Goal: Register for event/course

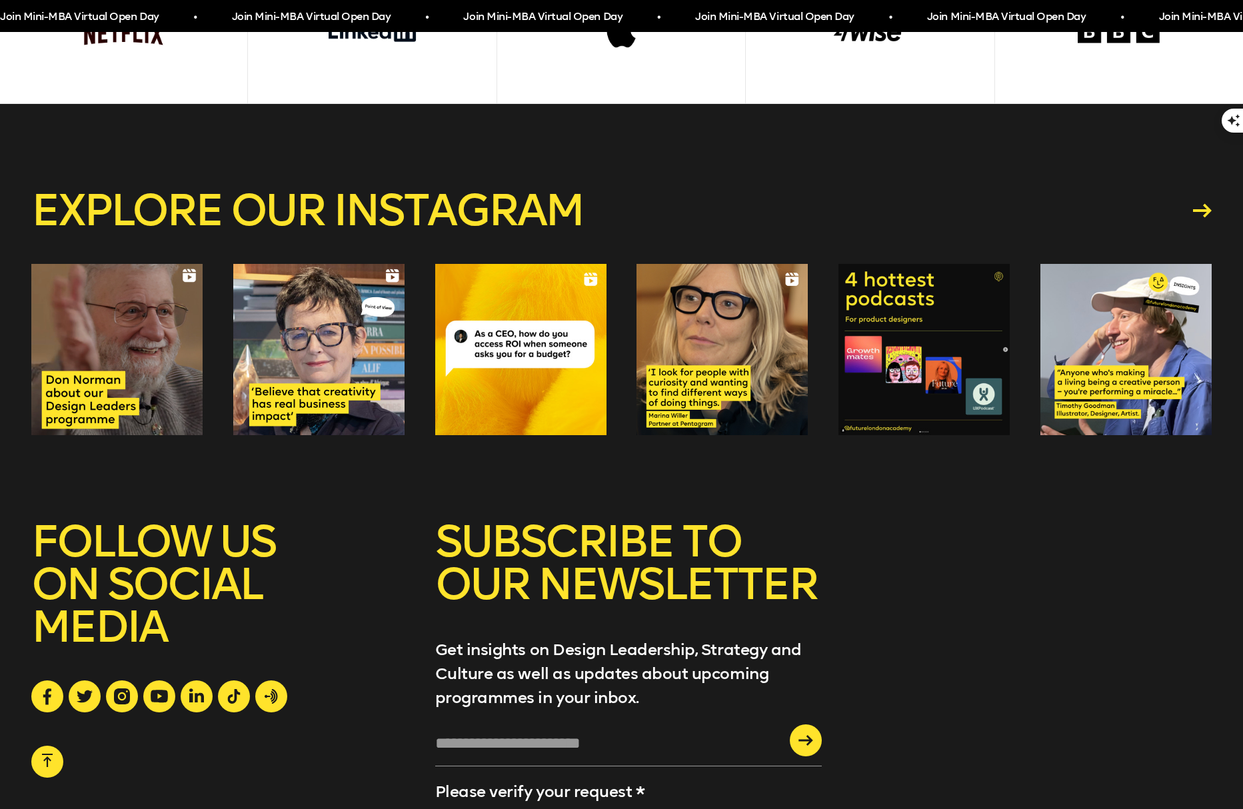
scroll to position [5523, 0]
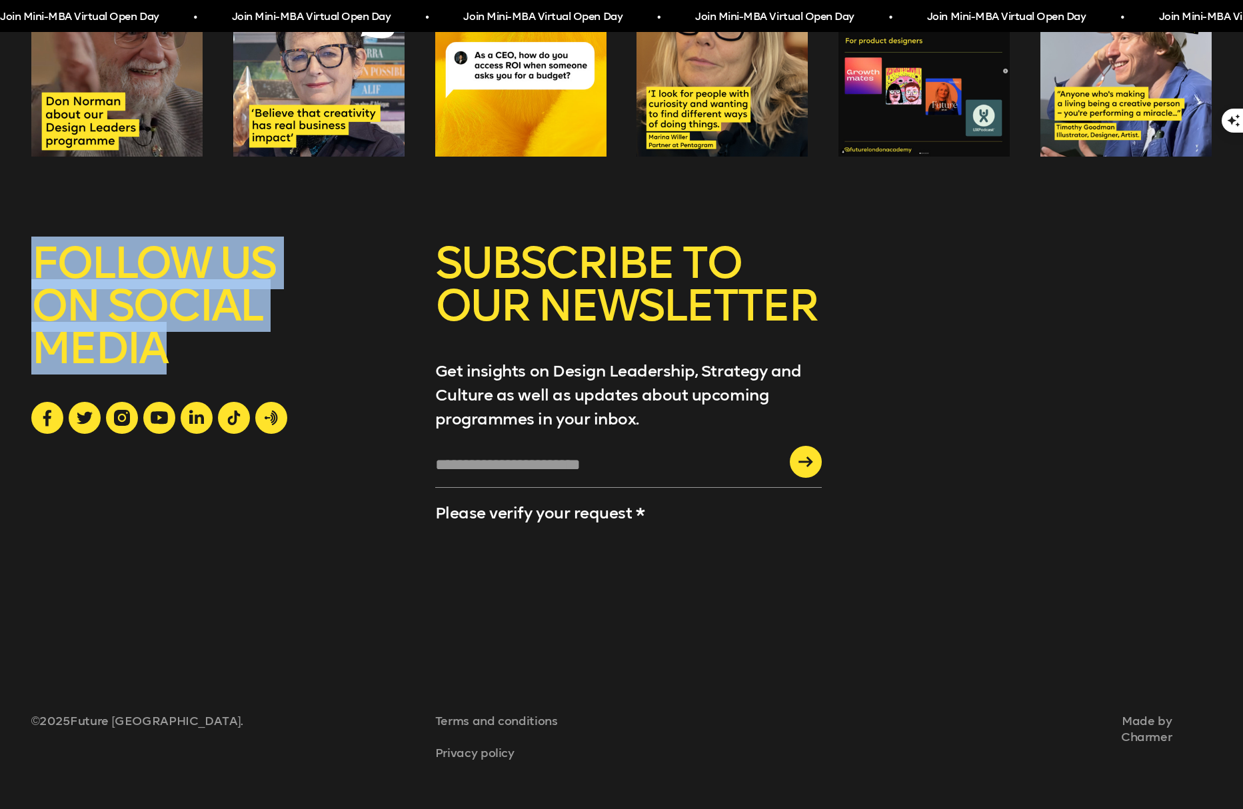
drag, startPoint x: 163, startPoint y: 351, endPoint x: 41, endPoint y: 264, distance: 150.5
click at [41, 264] on h5 "FOLLOW US ON SOCIAL MEDIA" at bounding box center [217, 322] width 373 height 160
click at [155, 290] on h5 "FOLLOW US ON SOCIAL MEDIA" at bounding box center [217, 322] width 373 height 160
drag, startPoint x: 168, startPoint y: 352, endPoint x: 41, endPoint y: 281, distance: 145.0
click at [34, 277] on h5 "FOLLOW US ON SOCIAL MEDIA" at bounding box center [217, 322] width 373 height 160
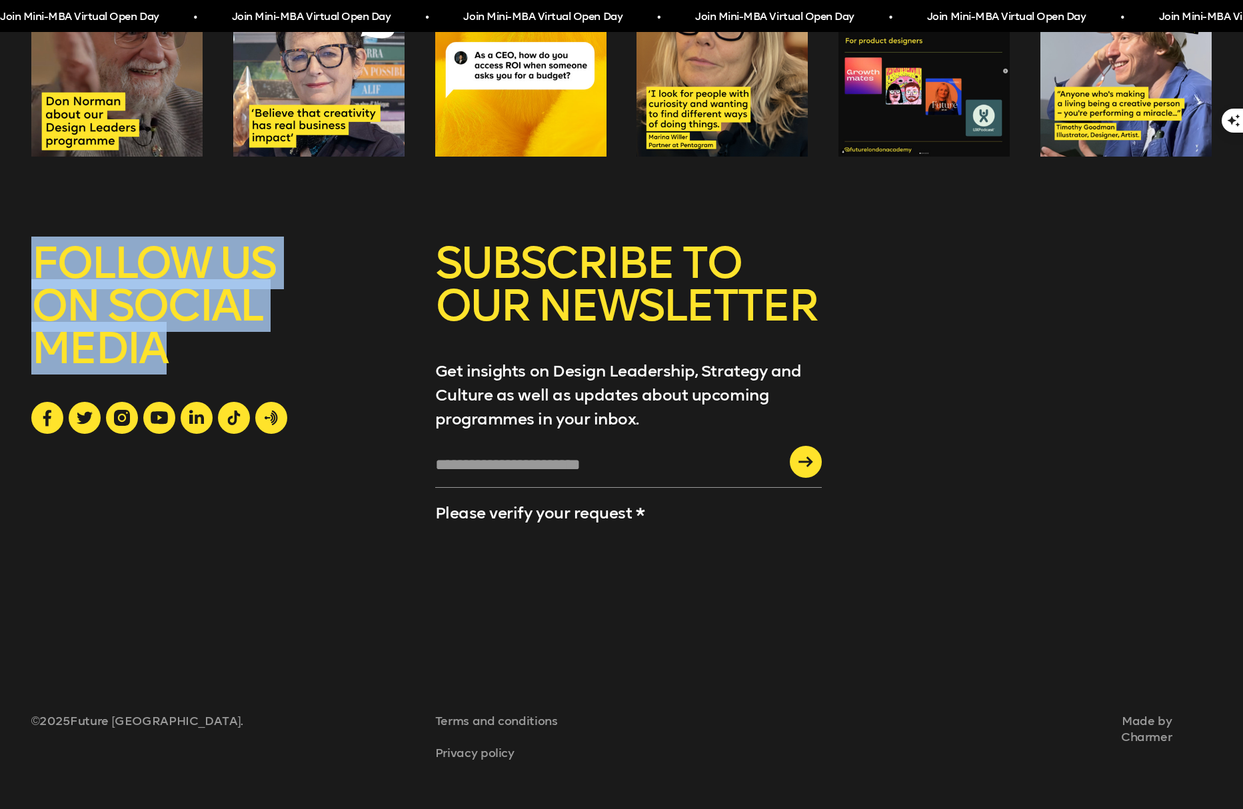
click at [159, 309] on h5 "FOLLOW US ON SOCIAL MEDIA" at bounding box center [217, 322] width 373 height 160
drag, startPoint x: 167, startPoint y: 352, endPoint x: 19, endPoint y: 263, distance: 171.9
click at [19, 263] on div "Explore our instagram SUBSCRIBE TO OUR NEWSLETTER Get insights on Design Leader…" at bounding box center [621, 317] width 1243 height 984
click at [139, 299] on h5 "FOLLOW US ON SOCIAL MEDIA" at bounding box center [217, 322] width 373 height 160
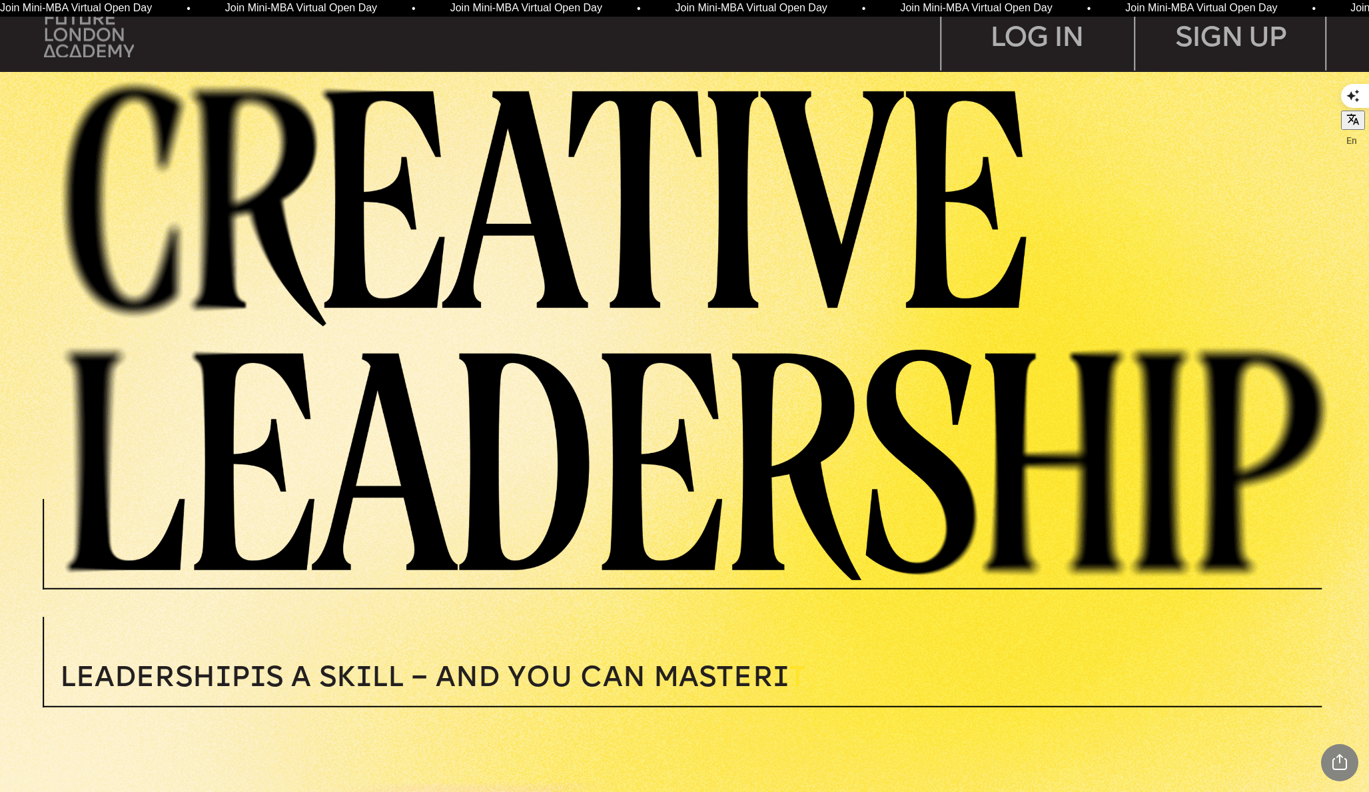
click at [88, 41] on img at bounding box center [88, 34] width 89 height 45
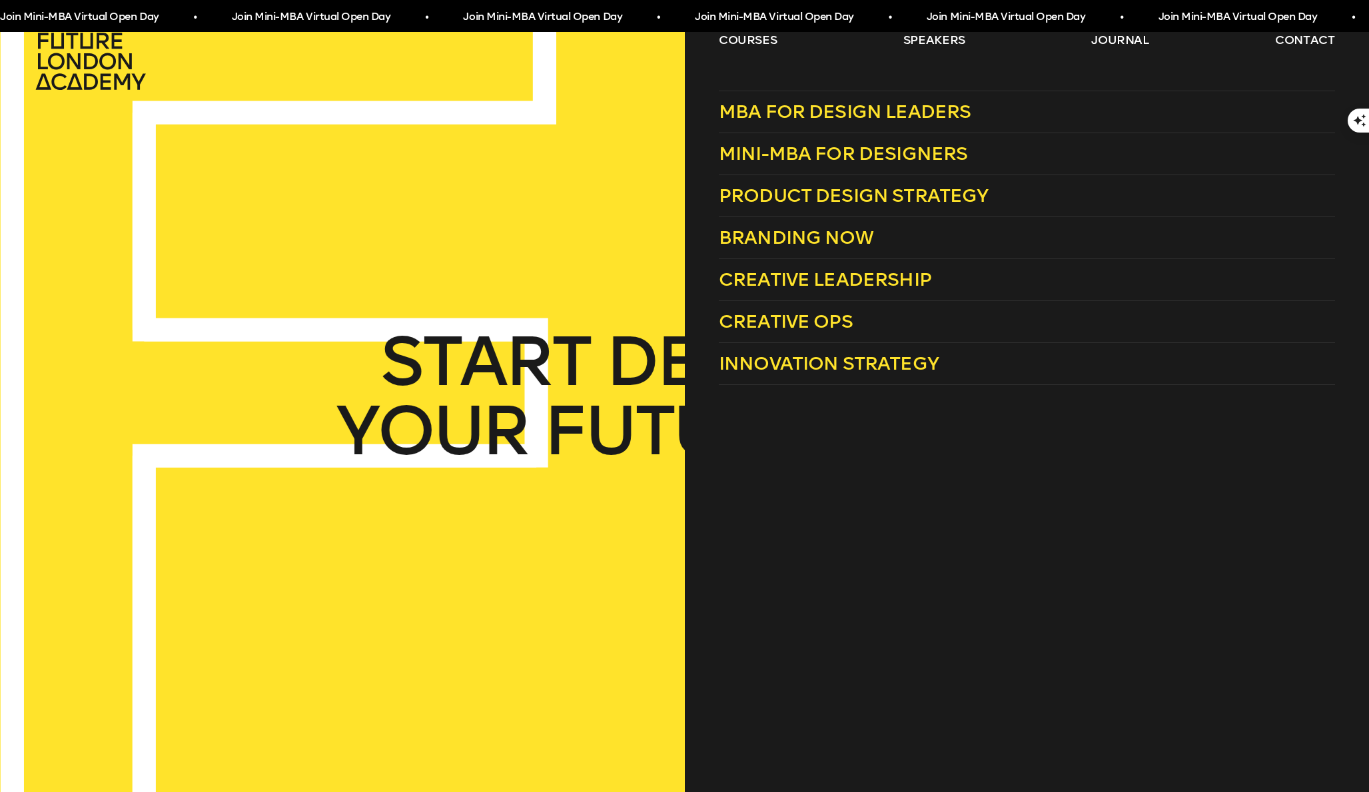
click at [740, 31] on div "Join Mini-MBA Virtual Open Day • Join Mini-MBA Virtual Open Day • Join Mini-MBA…" at bounding box center [684, 16] width 1369 height 32
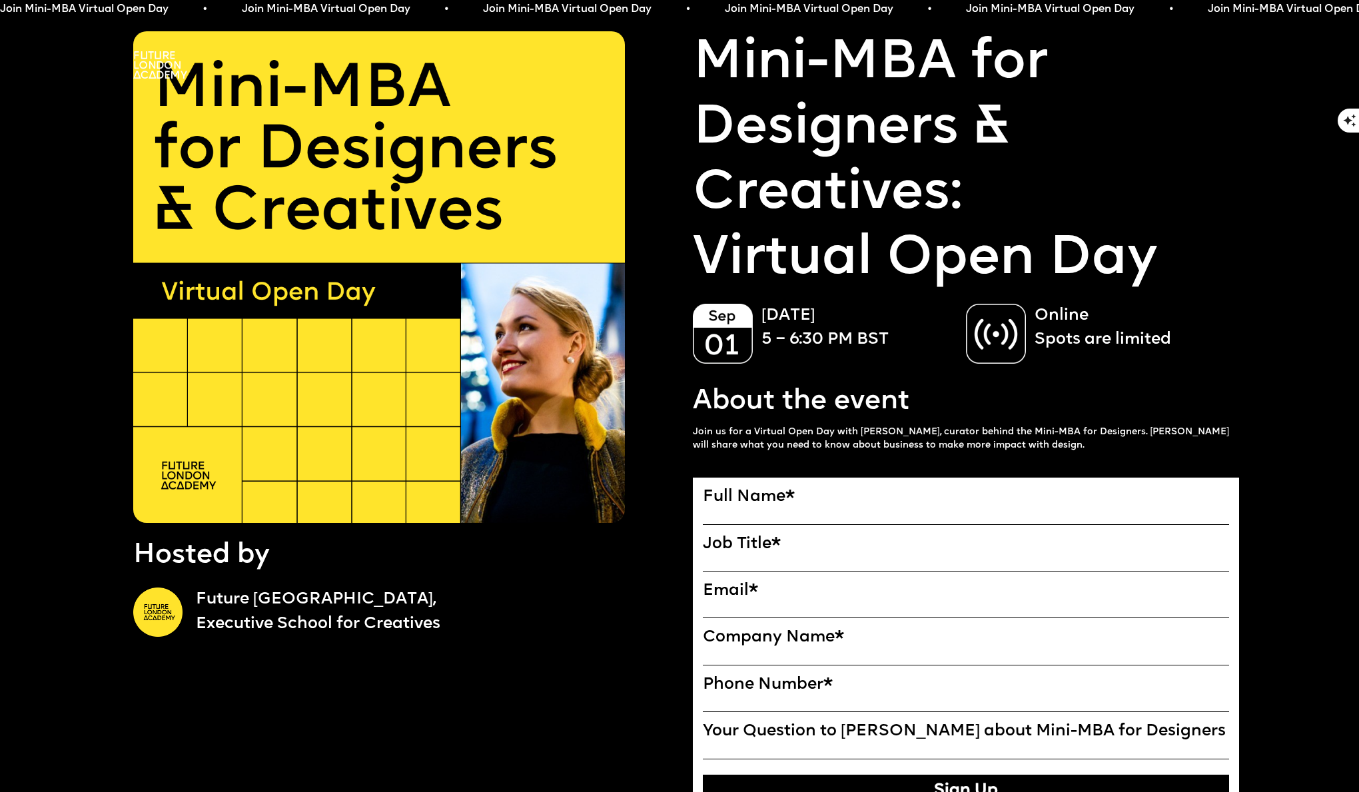
click at [175, 69] on img at bounding box center [160, 64] width 54 height 27
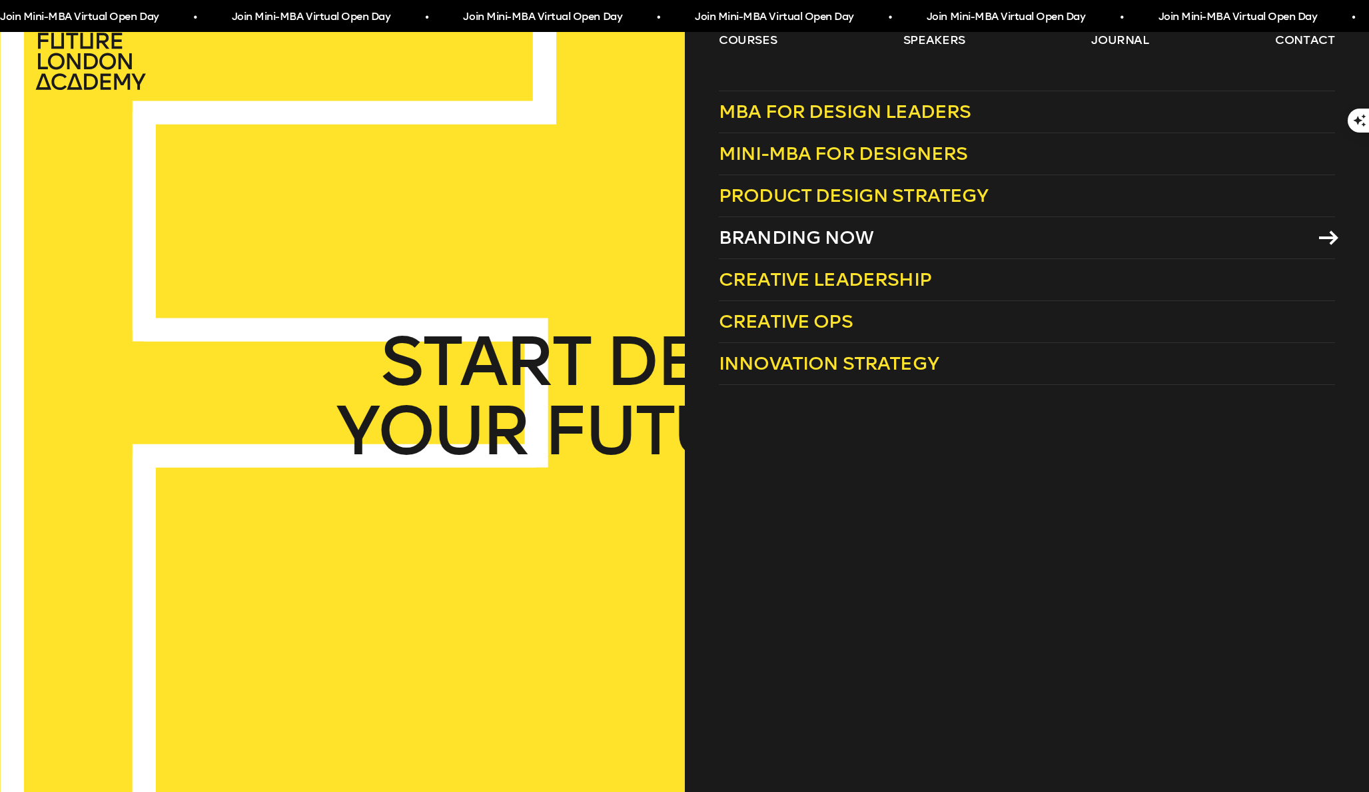
click at [787, 228] on span "Branding Now" at bounding box center [796, 238] width 155 height 22
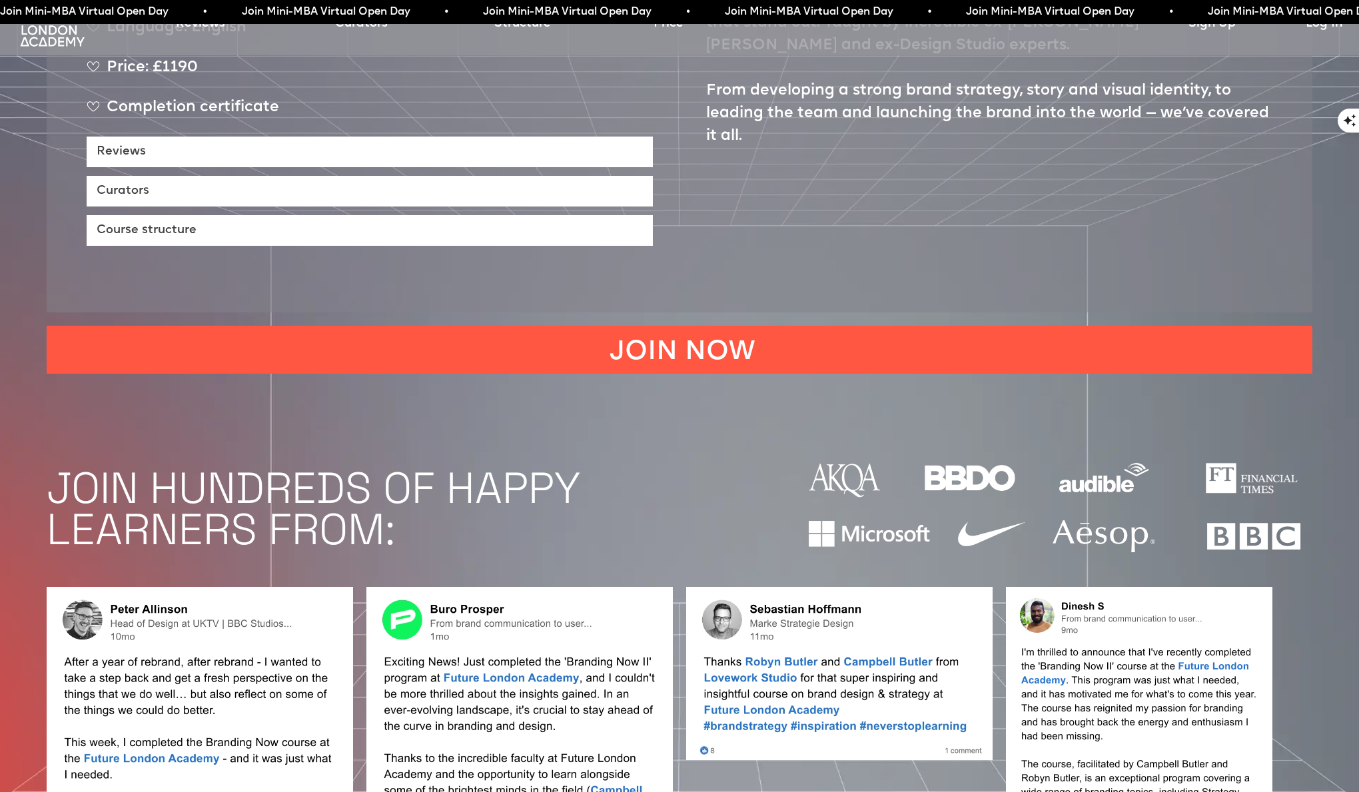
scroll to position [1090, 0]
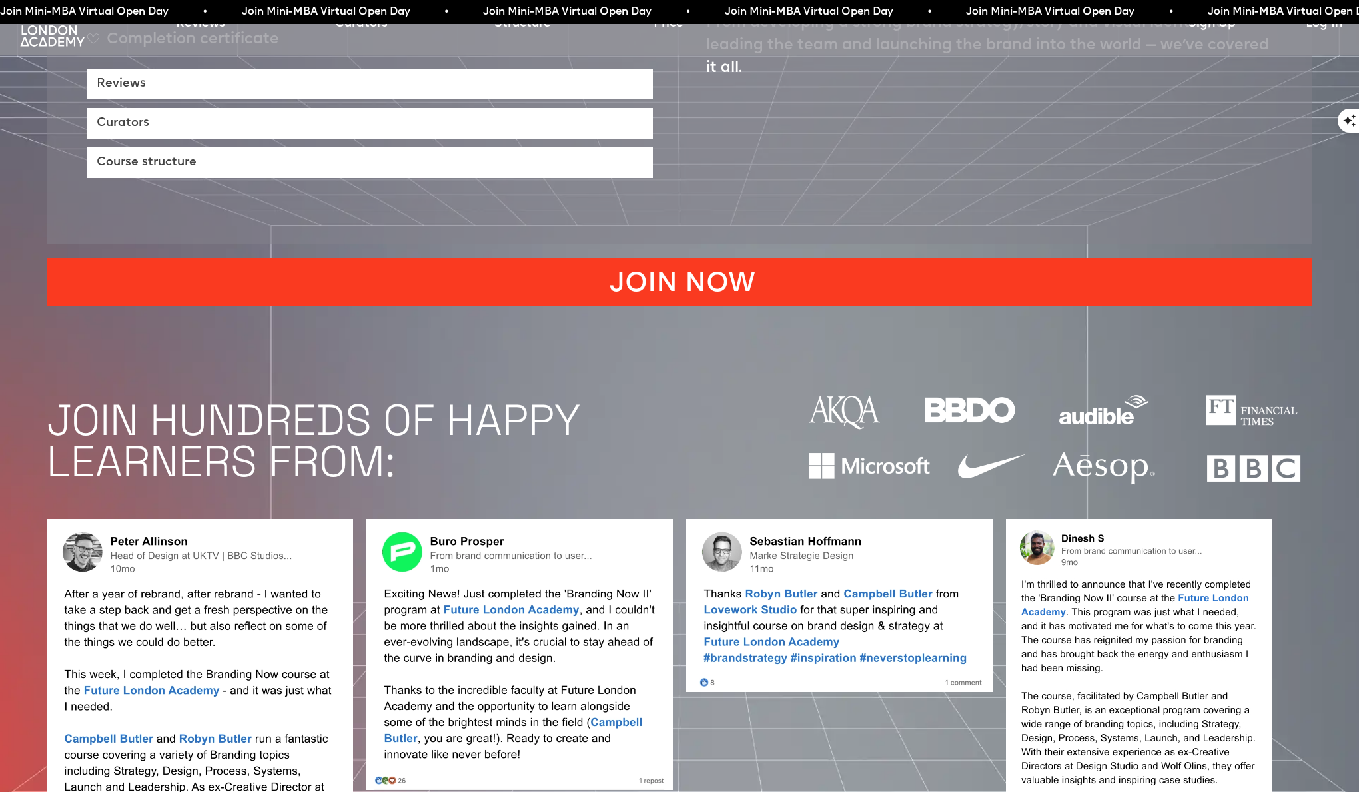
click at [704, 258] on link "JOIN NOW" at bounding box center [680, 282] width 1266 height 48
